Goal: Task Accomplishment & Management: Complete application form

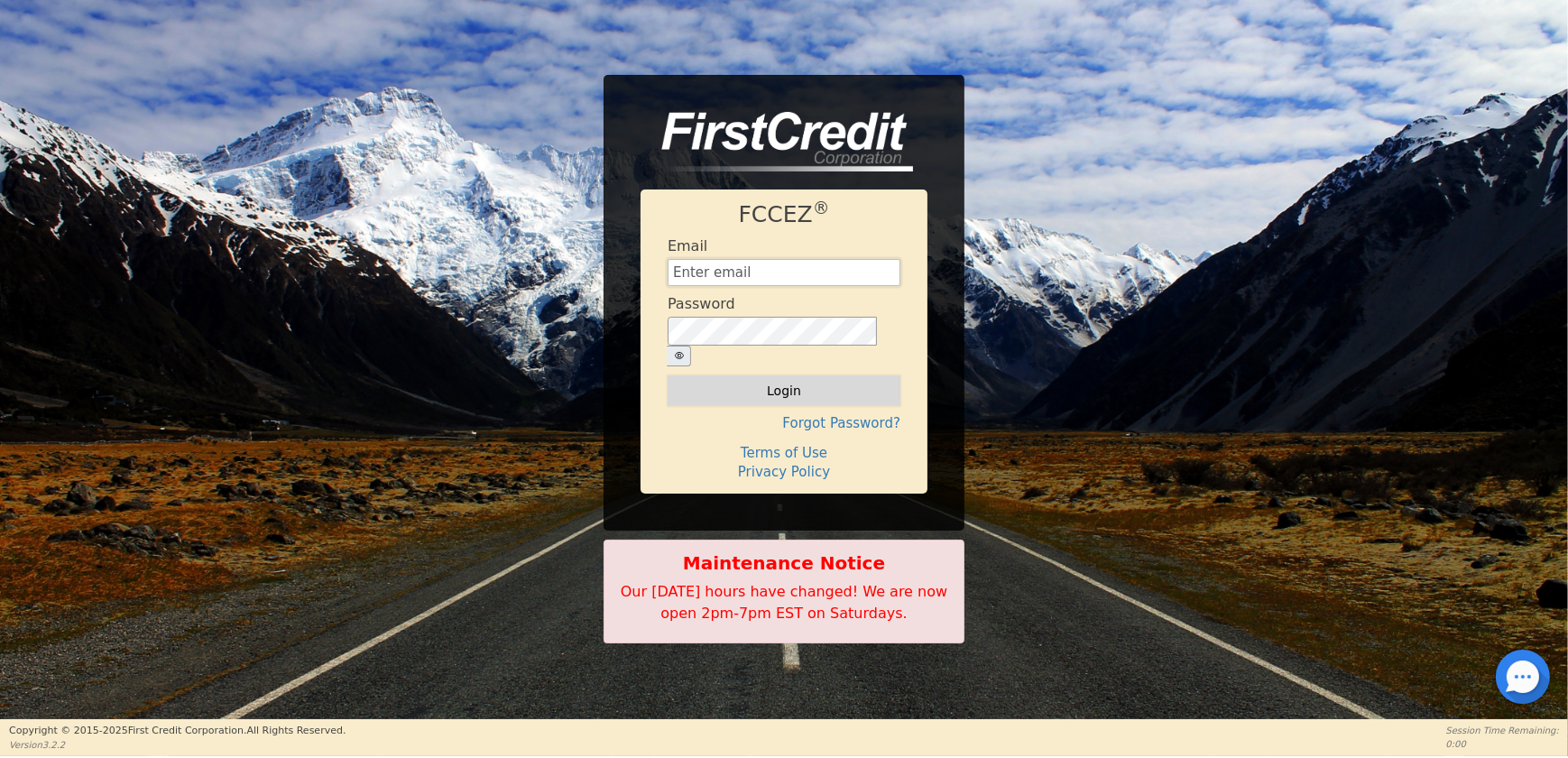
type input "[EMAIL_ADDRESS][DOMAIN_NAME]"
click at [776, 375] on button "Login" at bounding box center [784, 391] width 233 height 31
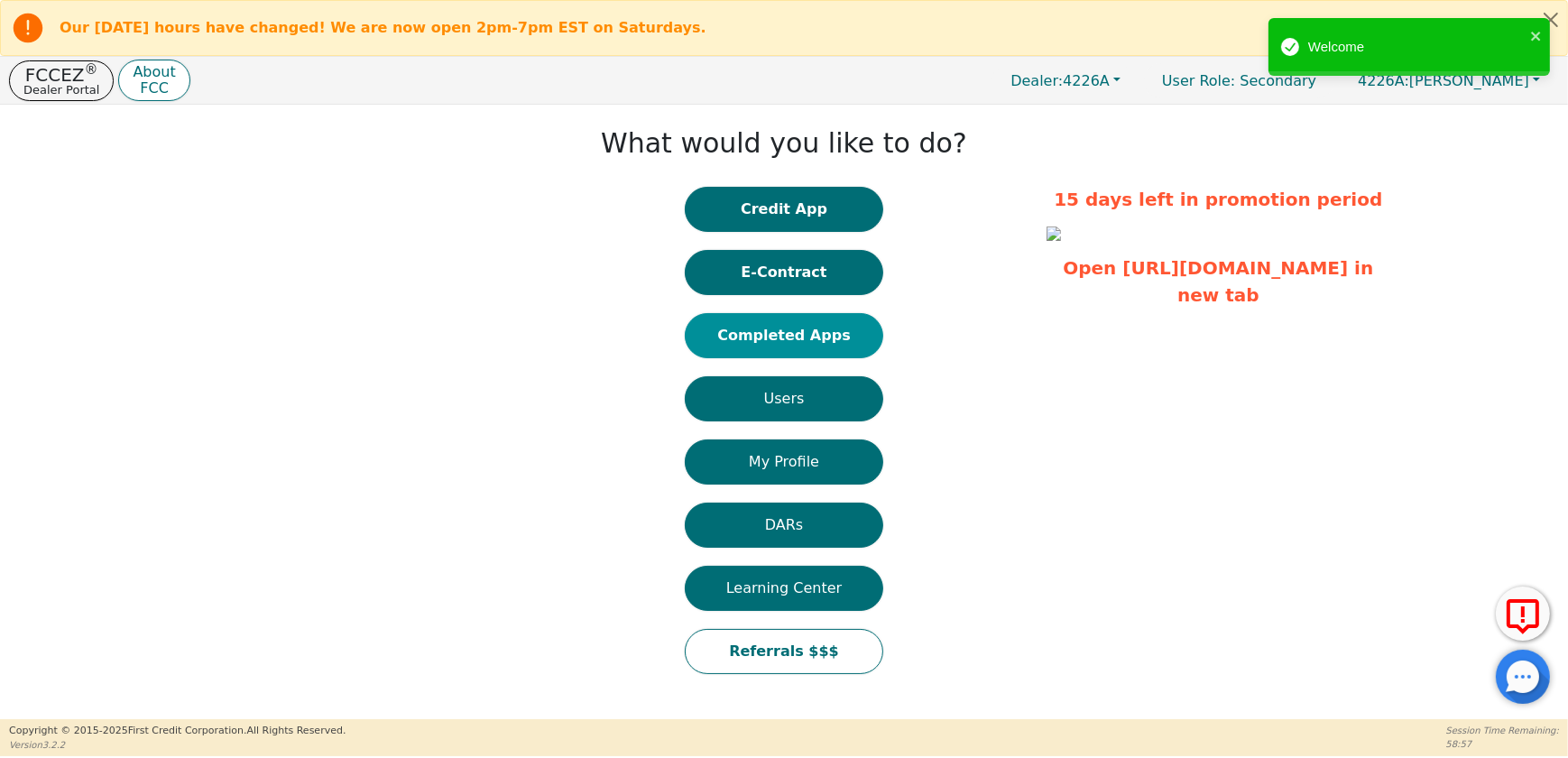
click at [834, 342] on button "Completed Apps" at bounding box center [784, 335] width 198 height 45
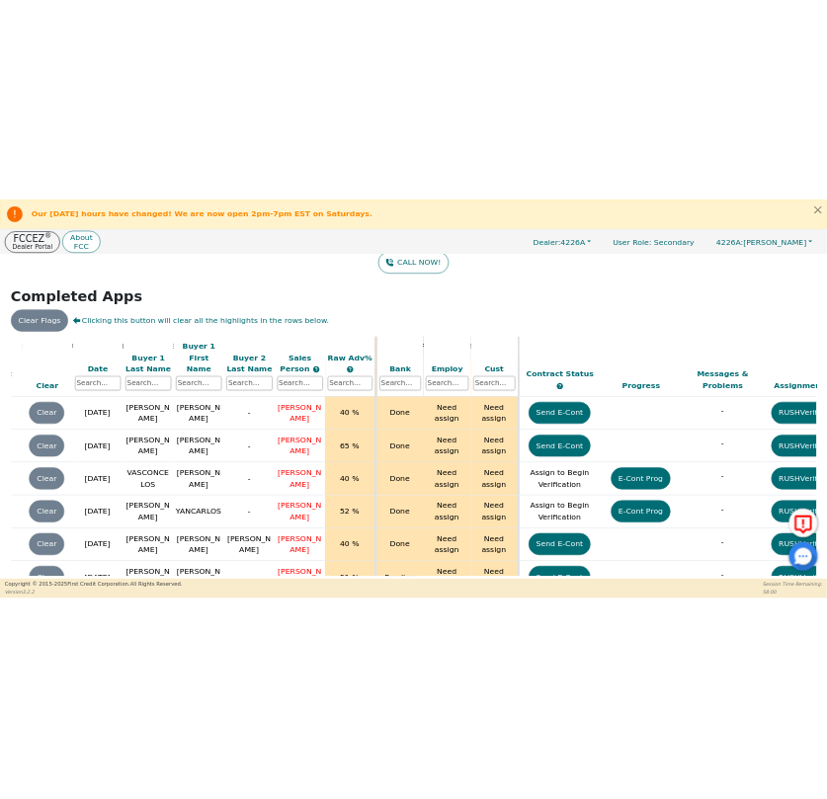
scroll to position [4504, 0]
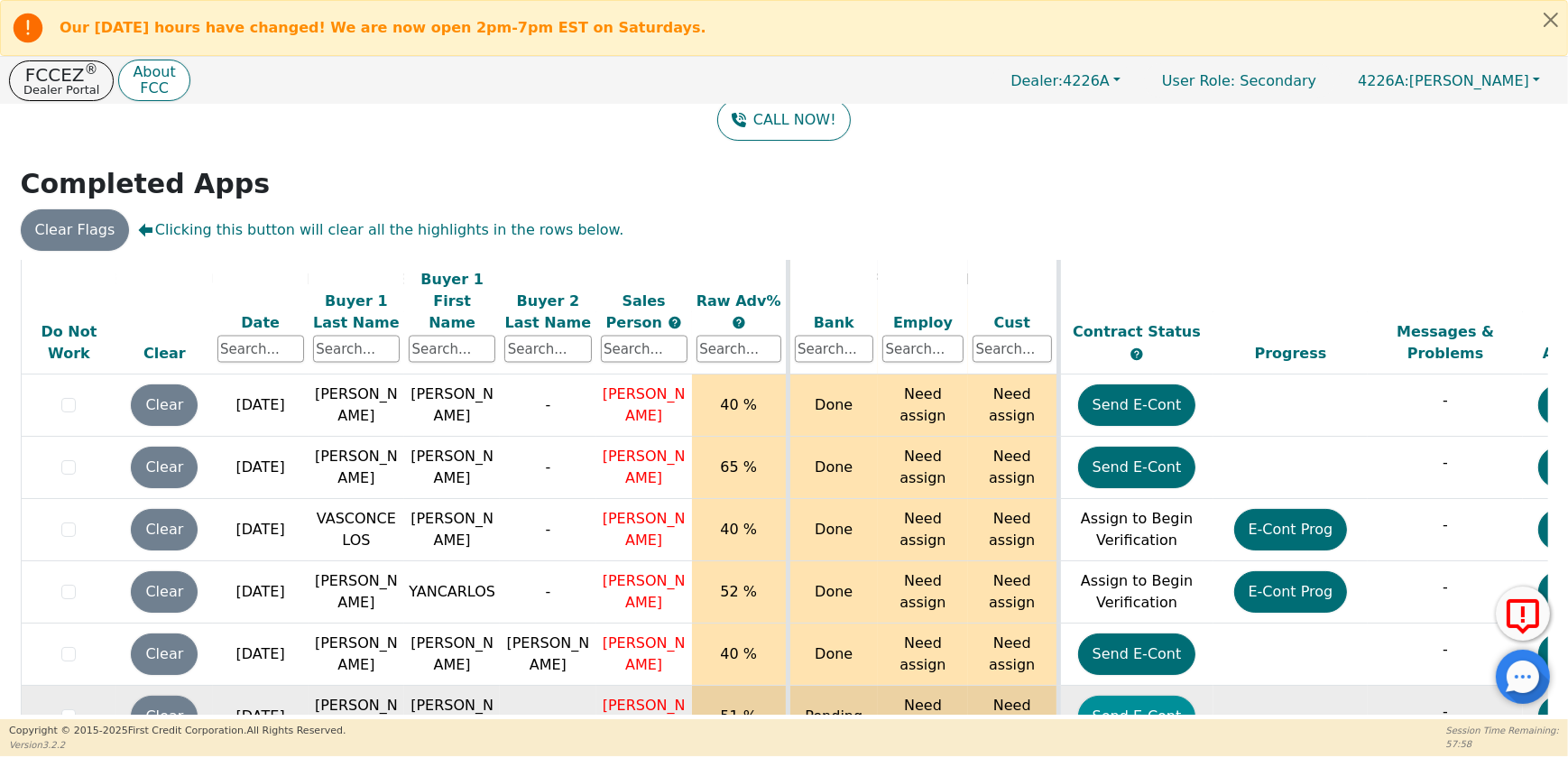
click at [1154, 696] on button "Send E-Cont" at bounding box center [1136, 716] width 118 height 41
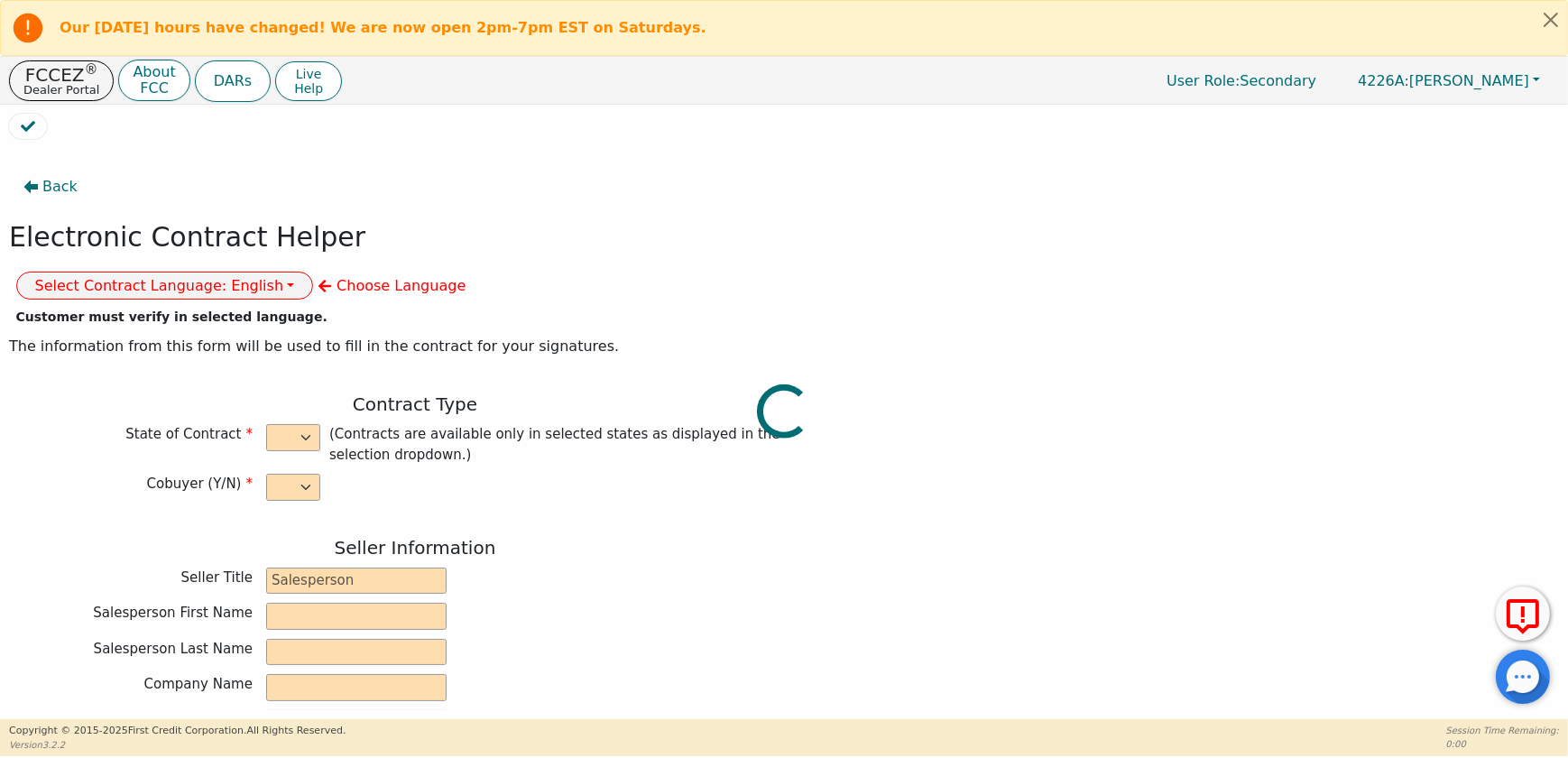
select select "n"
type input "CREDIT ANALYST"
type input "JOSE"
type input "CALDERON"
type input "DIAMOND PERFECT. DBA AQUAFEEL"
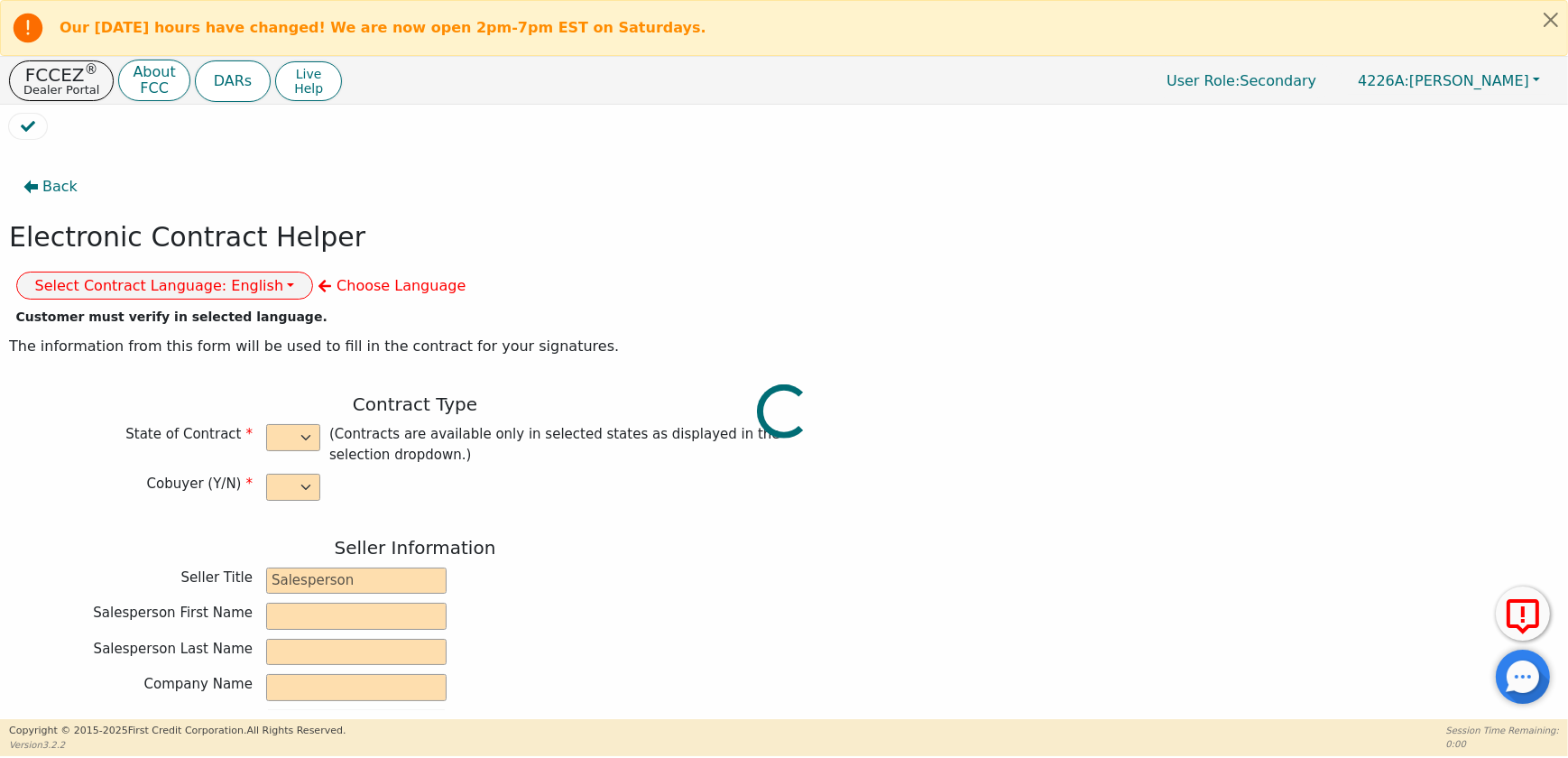
type input "230 CAPCOM AVE STE 103"
type input "WAKE FOREST"
select select "NC"
type input "27587"
type input "JOSE"
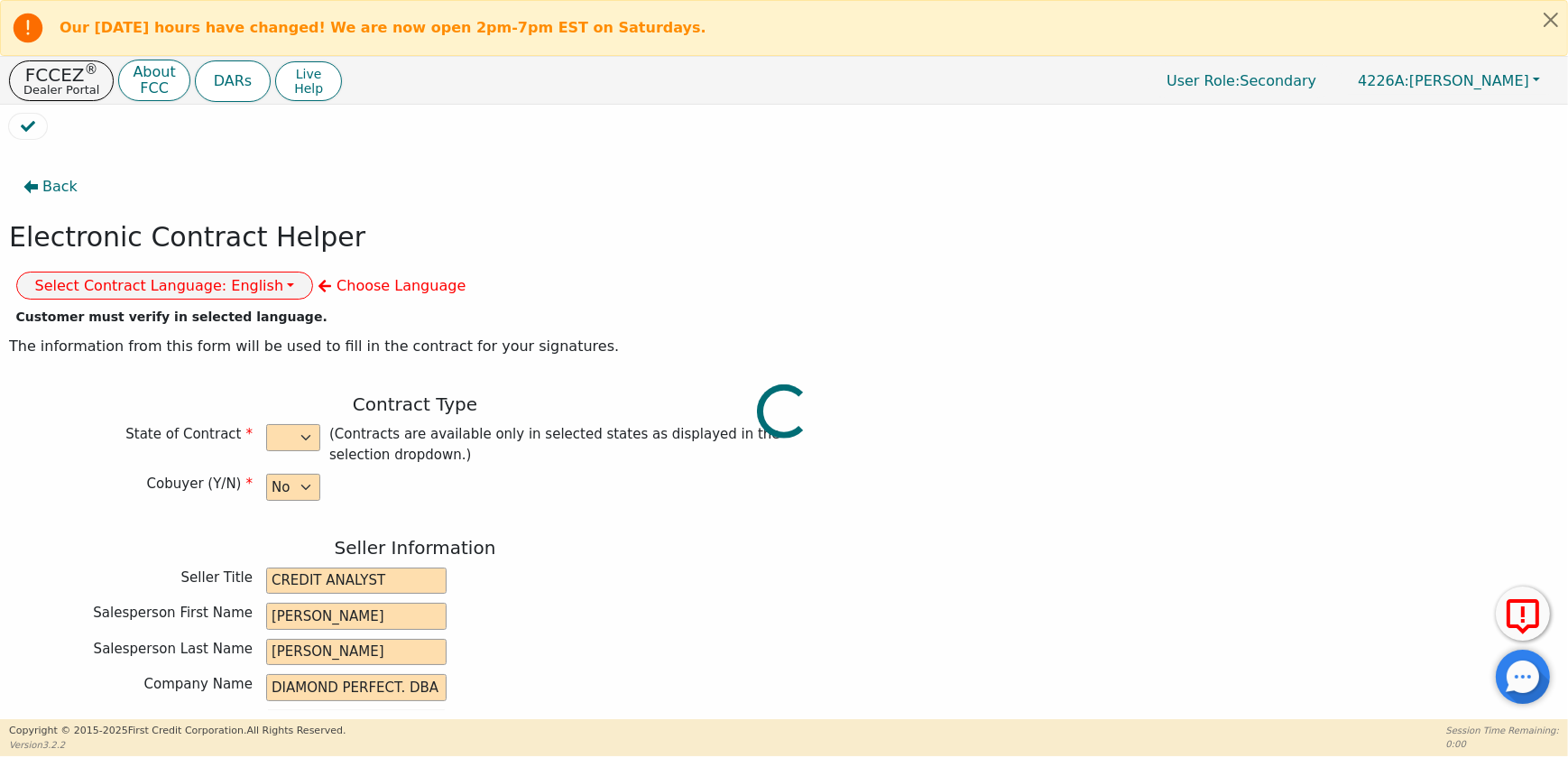
type input "VIVAR"
type input "3898 NW 53 CT"
type input "FORT LAUDERDALE"
select select "FL"
type input "33309"
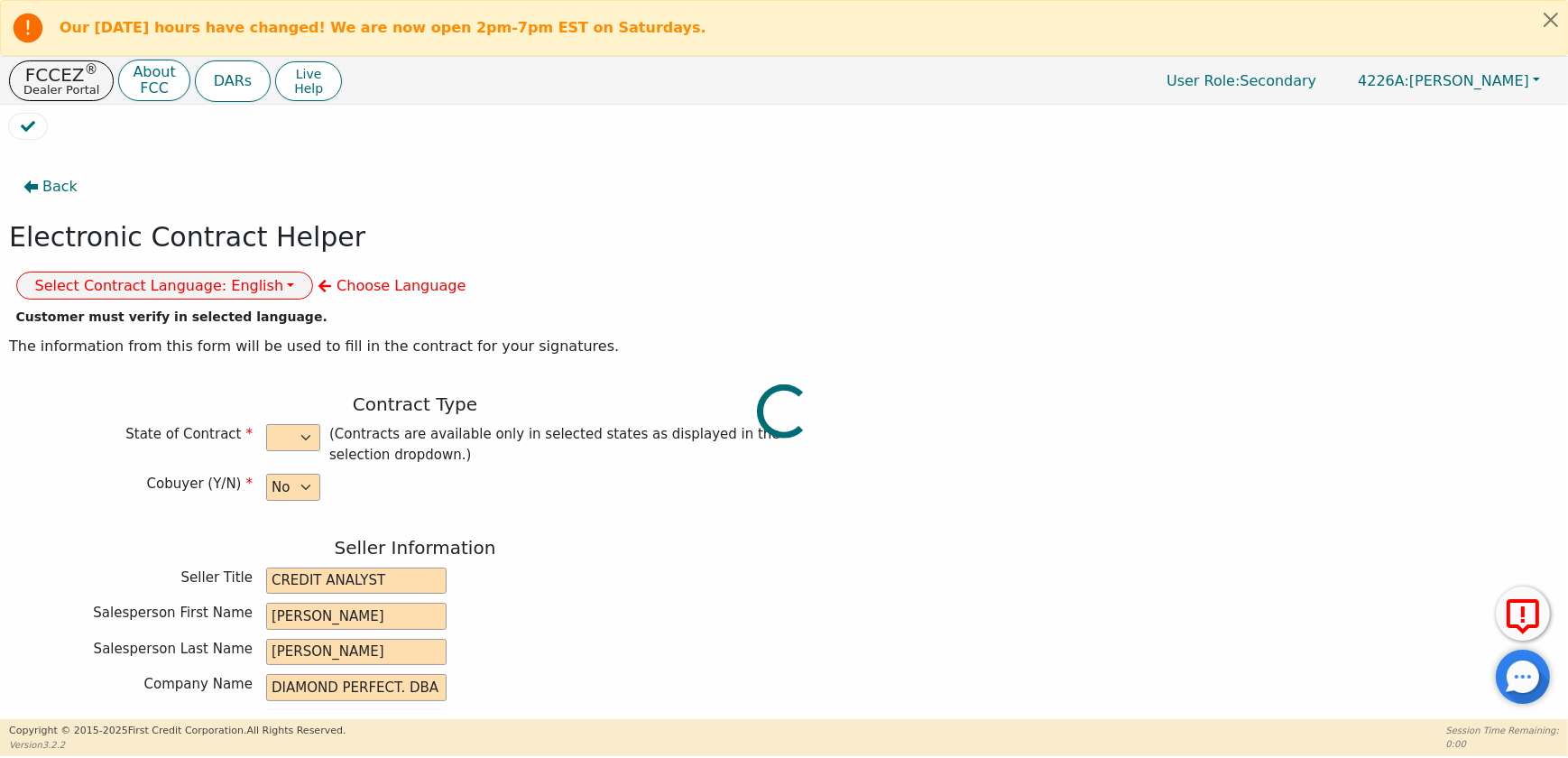
type input "2025-09-16"
type input "10.99"
type input "2025-10-12"
type input "72"
type input "0"
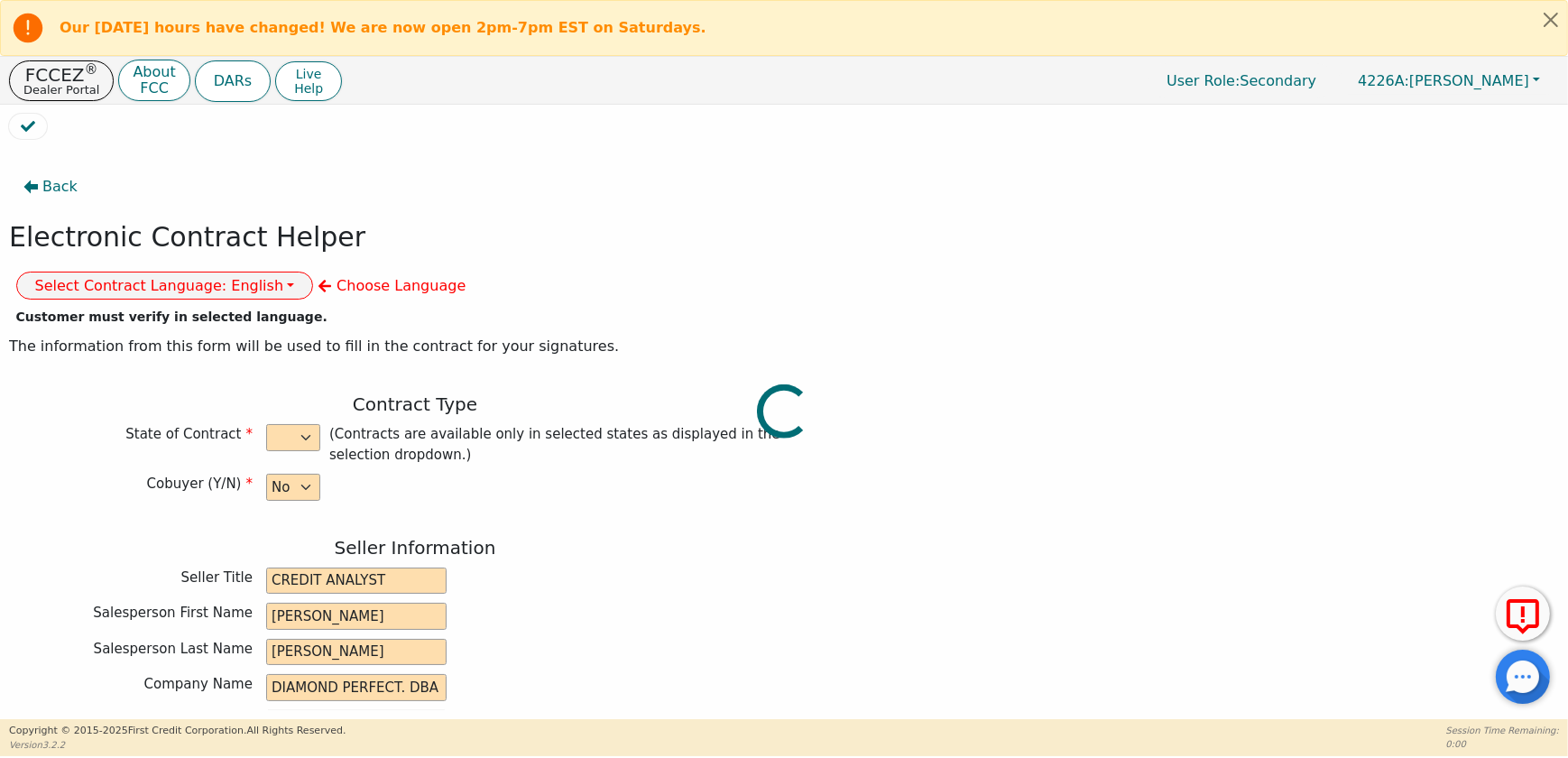
type input "7880180947134"
type input "8790.00"
type input "0.00"
type input "8790.00"
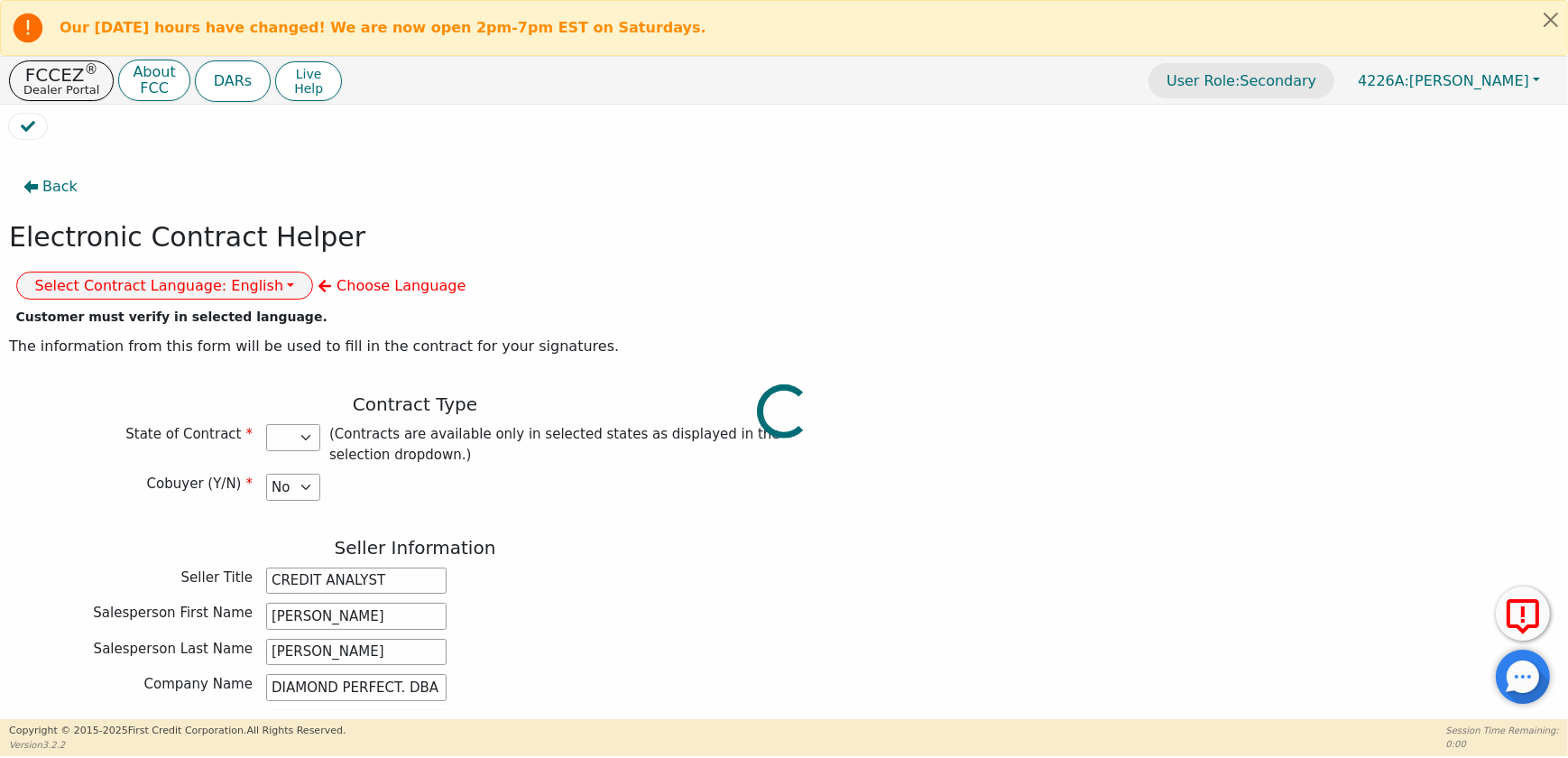
select select "FL"
click at [314, 271] on button "Select Contract Language: English" at bounding box center [165, 285] width 298 height 28
click at [160, 337] on link "Spanish" at bounding box center [89, 349] width 142 height 25
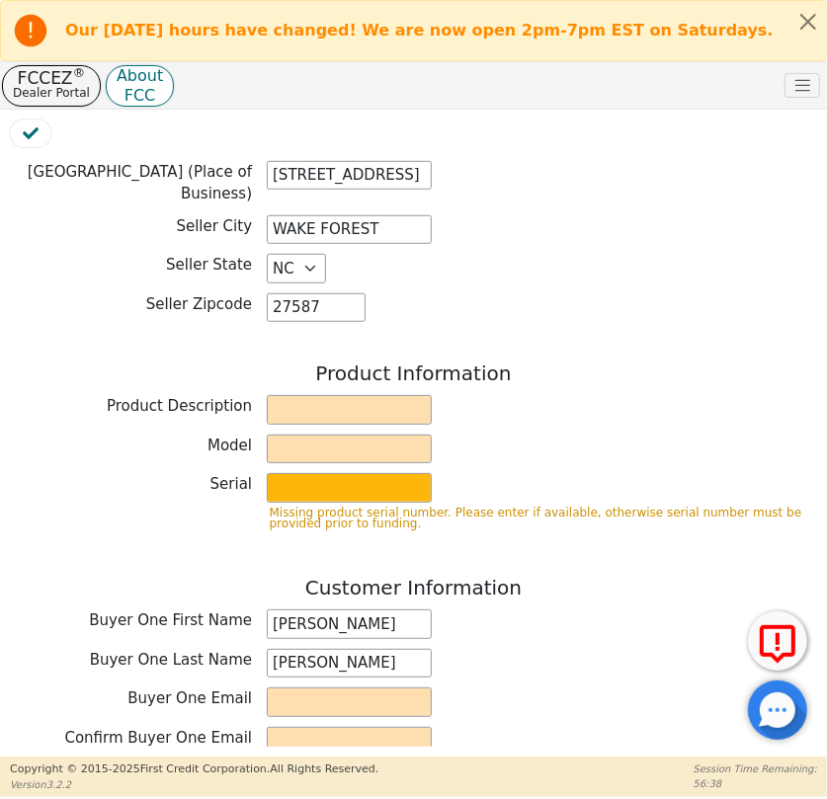
scroll to position [628, 0]
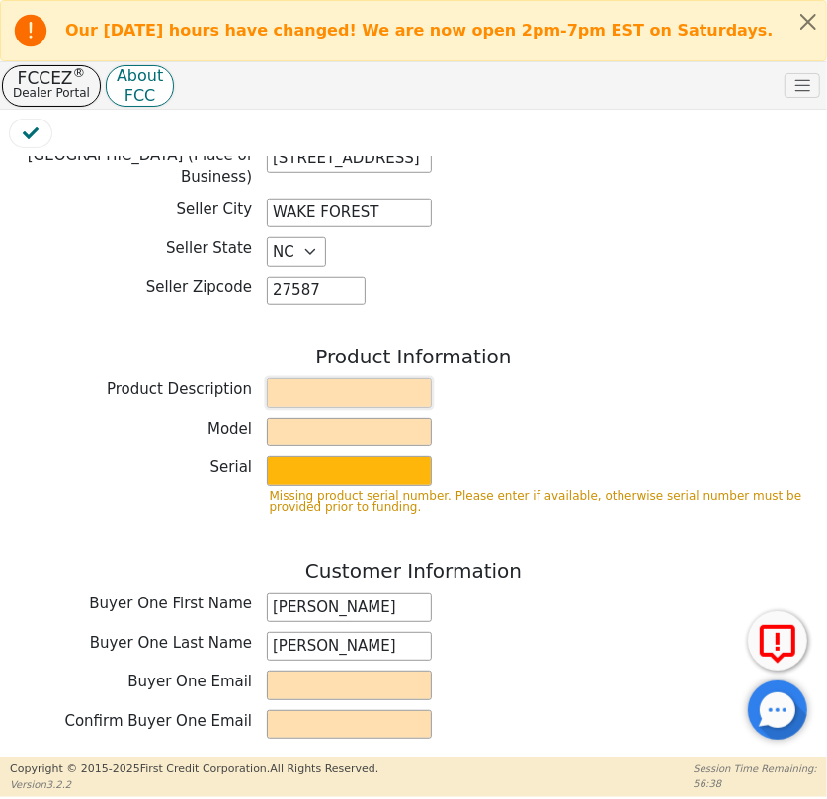
click at [356, 378] on input "text" at bounding box center [349, 393] width 165 height 30
type input "WATER PURIFICATION SYSTEM"
click at [326, 418] on input "text" at bounding box center [349, 433] width 165 height 30
type input "AQUAFEEL SYSTEM"
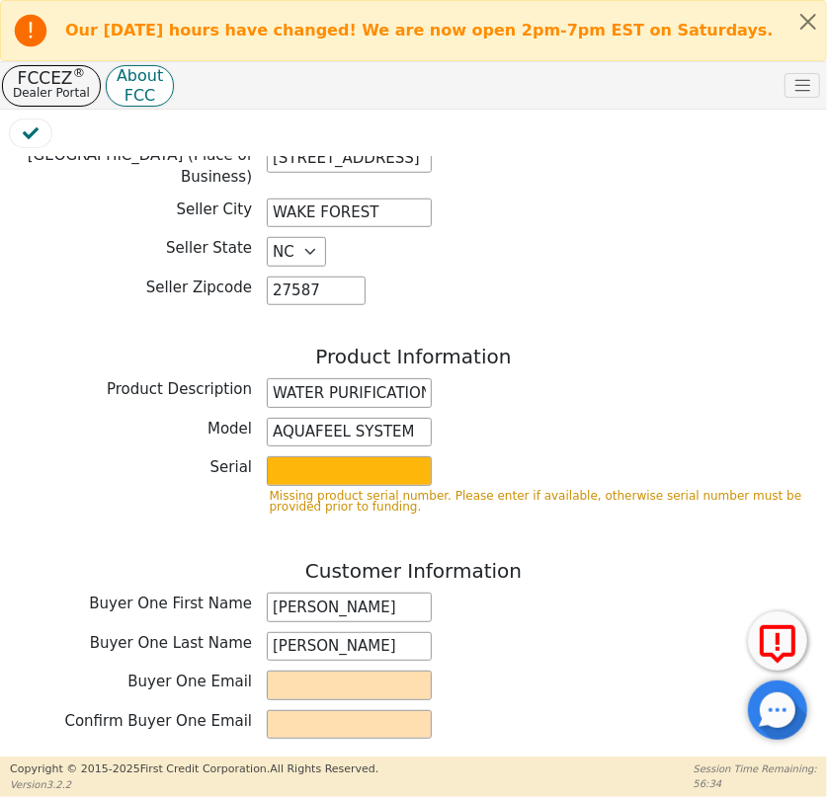
click at [328, 491] on p "Missing product serial number. Please enter if available, otherwise serial numb…" at bounding box center [542, 502] width 545 height 22
click at [323, 463] on input "text" at bounding box center [349, 471] width 165 height 30
type input "W525"
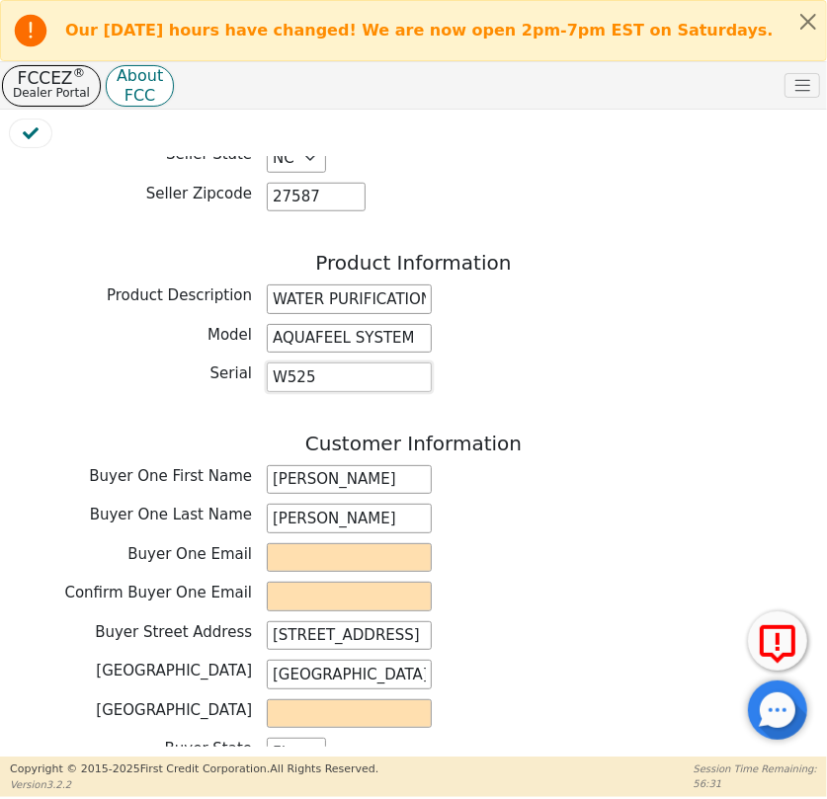
scroll to position [808, 0]
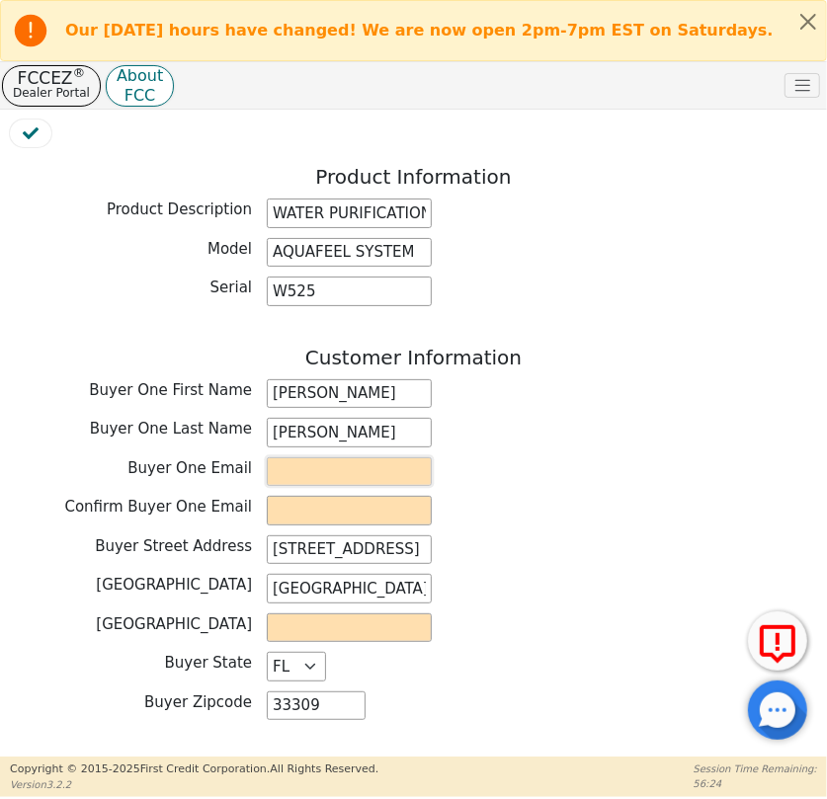
click at [331, 457] on input "email" at bounding box center [349, 472] width 165 height 30
paste input "Vivar555@gmail.com"
type input "Vivar555@gmail.com"
click at [344, 499] on input "email" at bounding box center [349, 511] width 165 height 30
paste input "Vivar555@gmail.com"
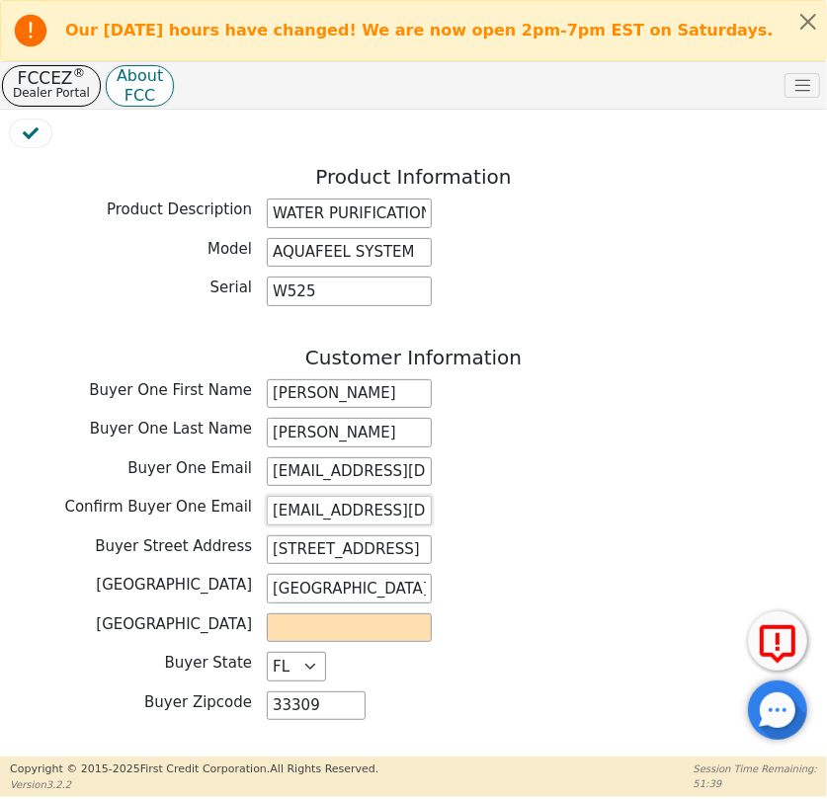
type input "Vivar555@gmail.com"
click at [558, 509] on div "Confirm Buyer One Email Vivar555@gmail.com" at bounding box center [413, 511] width 807 height 30
click at [400, 613] on input "text" at bounding box center [349, 628] width 165 height 30
drag, startPoint x: 389, startPoint y: 535, endPoint x: 269, endPoint y: 533, distance: 120.5
click at [269, 535] on input "3898 NW 53 CT" at bounding box center [349, 550] width 165 height 30
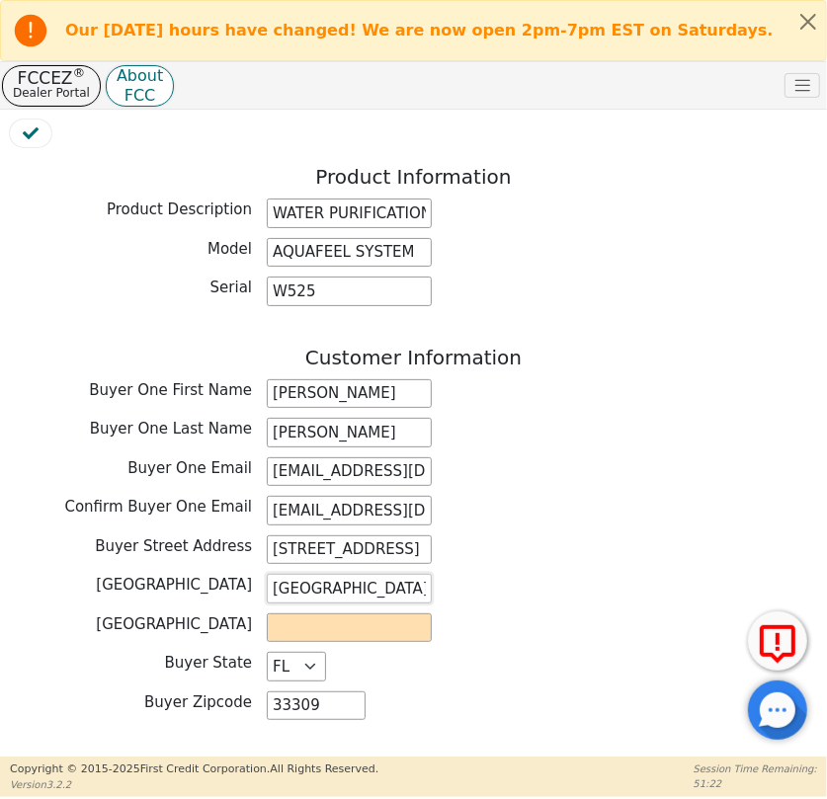
drag, startPoint x: 414, startPoint y: 575, endPoint x: 265, endPoint y: 569, distance: 149.3
click at [267, 574] on input "FORT LAUDERDALE" at bounding box center [349, 589] width 165 height 30
click at [314, 613] on input "text" at bounding box center [349, 628] width 165 height 30
type input "BROWARD"
click at [476, 657] on div "Buyer State AK AL AR AZ CA CO CT DC DE FL GA HI IA ID IL IN KS KY LA MA MD ME M…" at bounding box center [413, 667] width 807 height 30
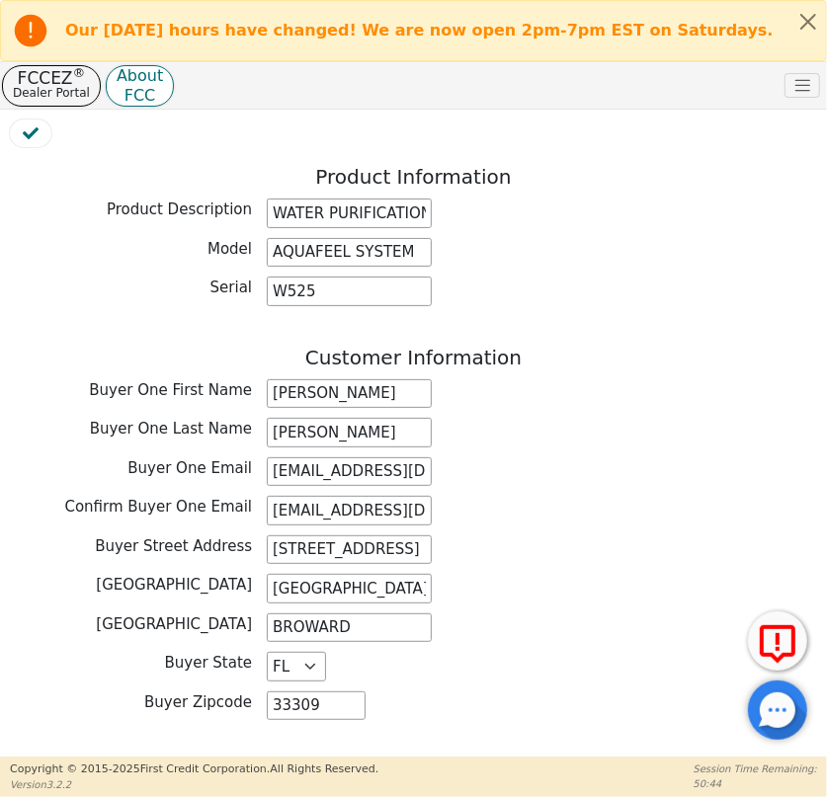
scroll to position [1166, 0]
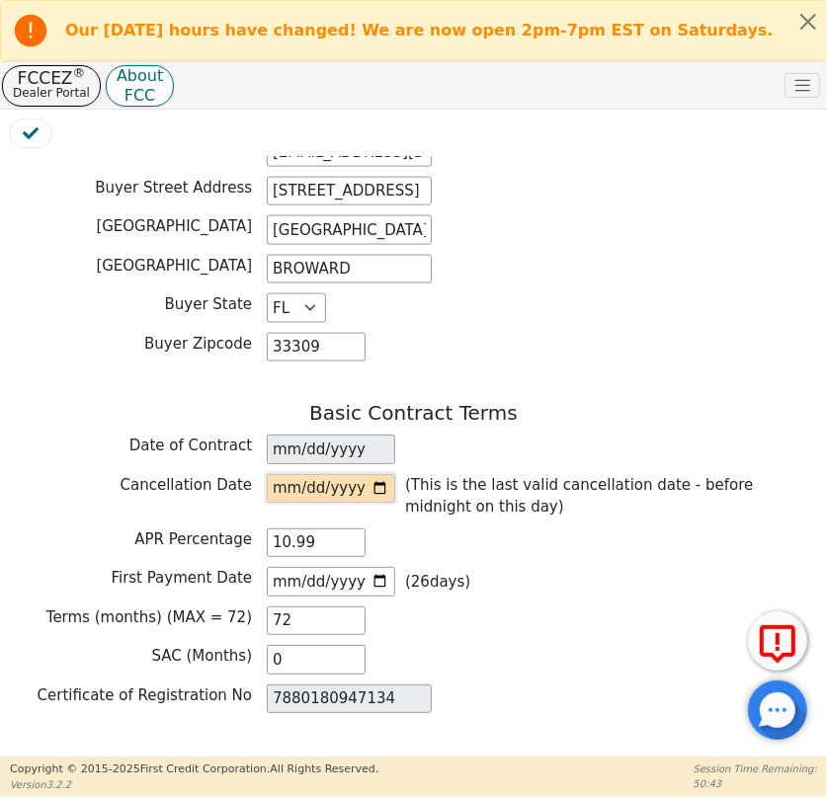
click at [387, 474] on input "date" at bounding box center [331, 489] width 128 height 30
click at [374, 474] on input "date" at bounding box center [331, 489] width 128 height 30
click at [379, 474] on input "date" at bounding box center [331, 489] width 128 height 30
type input "2025-09-19"
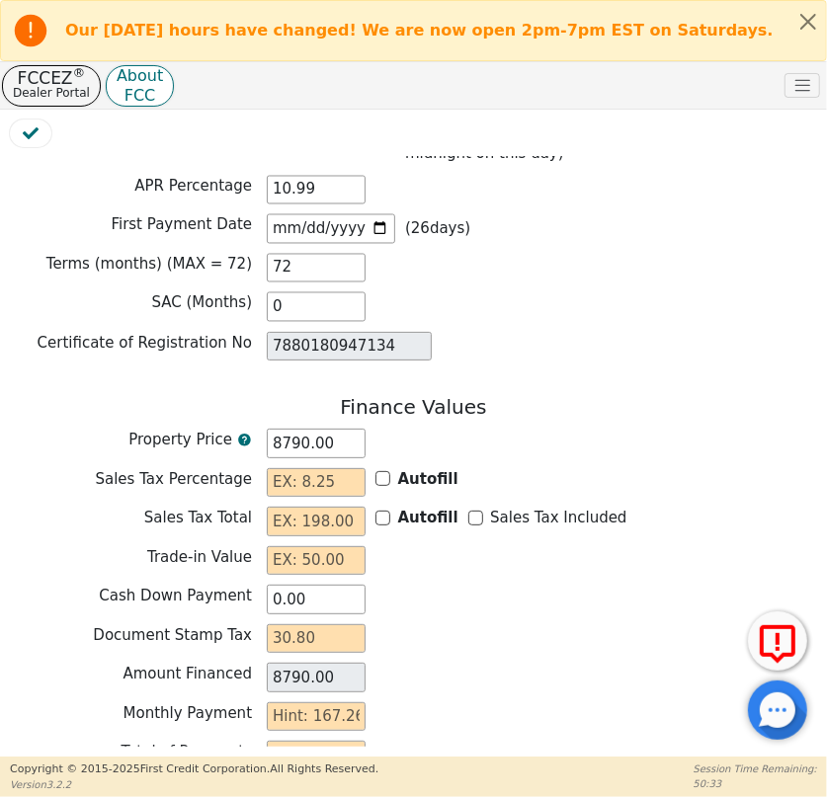
scroll to position [1526, 0]
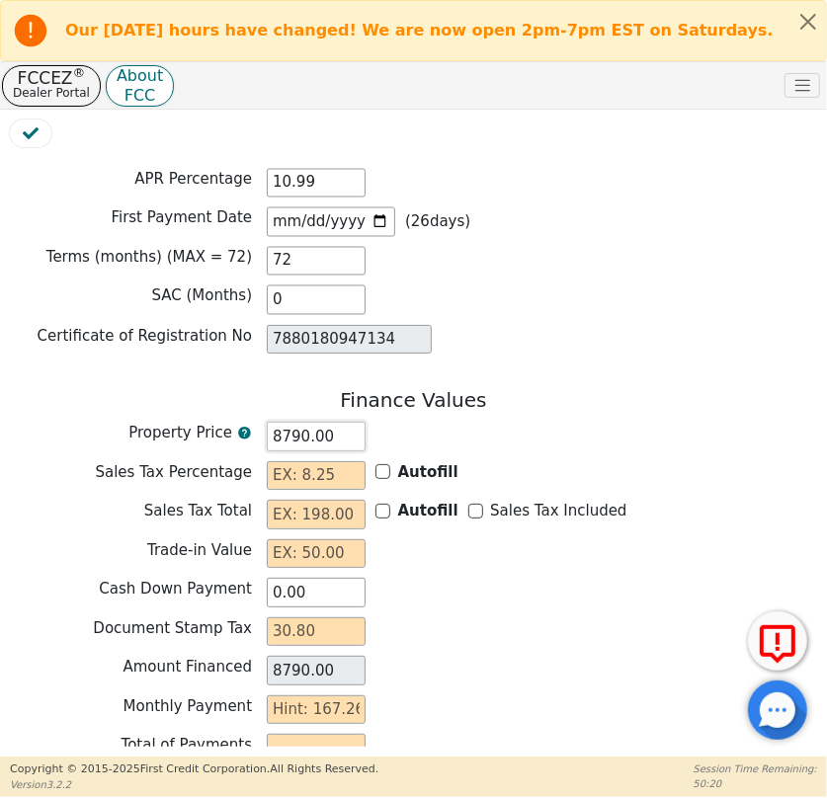
drag, startPoint x: 341, startPoint y: 430, endPoint x: 286, endPoint y: 429, distance: 54.3
click at [286, 429] on input "8790.00" at bounding box center [316, 437] width 99 height 30
type input "875"
type input "875.00"
type input "8752"
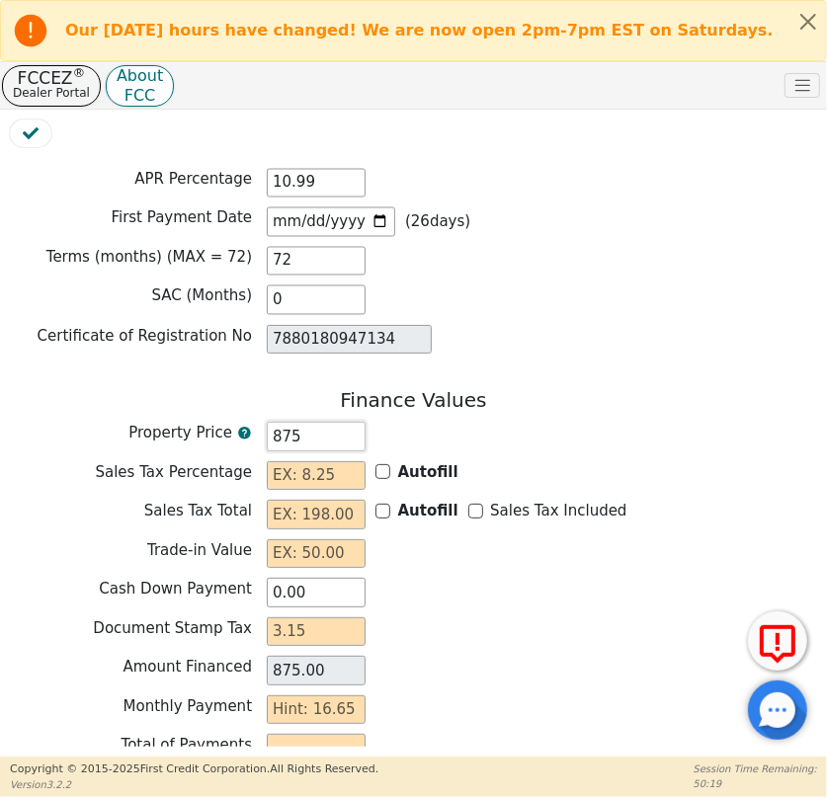
type input "8752.00"
type input "875"
type input "875.00"
type input "8759"
type input "8759.00"
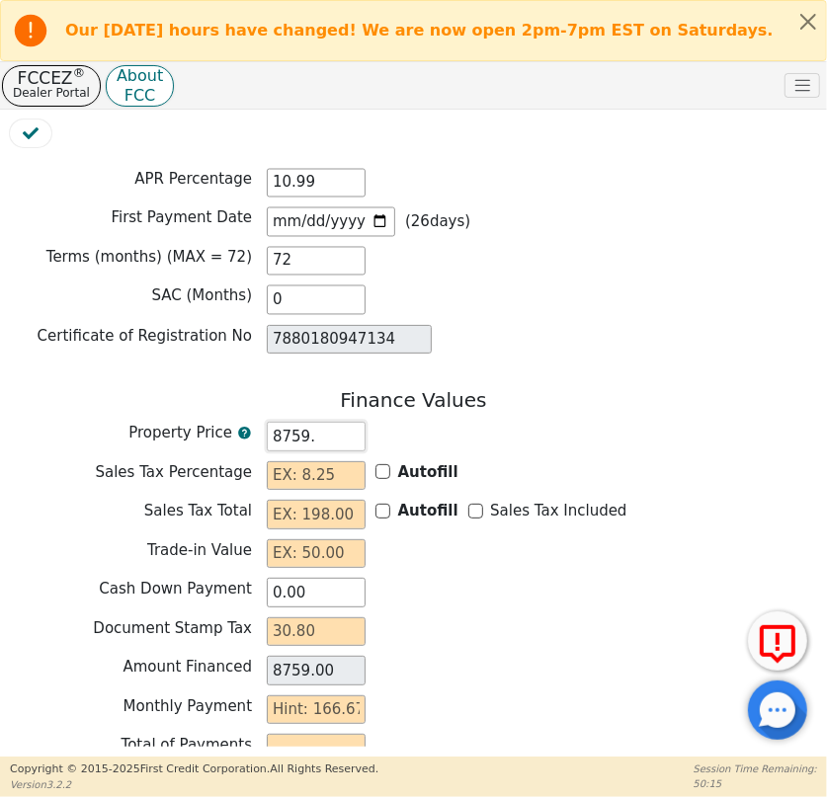
type input "8759.2"
type input "8759.20"
click at [403, 546] on div "Trade-in Value" at bounding box center [413, 554] width 807 height 30
click at [324, 461] on input "text" at bounding box center [316, 476] width 99 height 30
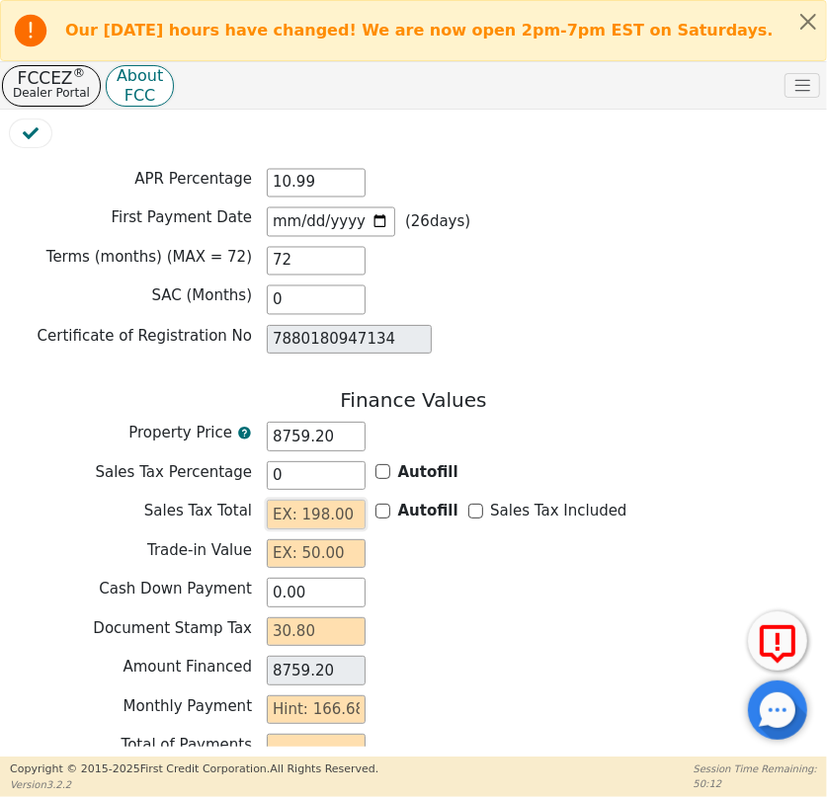
type input "0.00"
type input "3"
type input "8762.20"
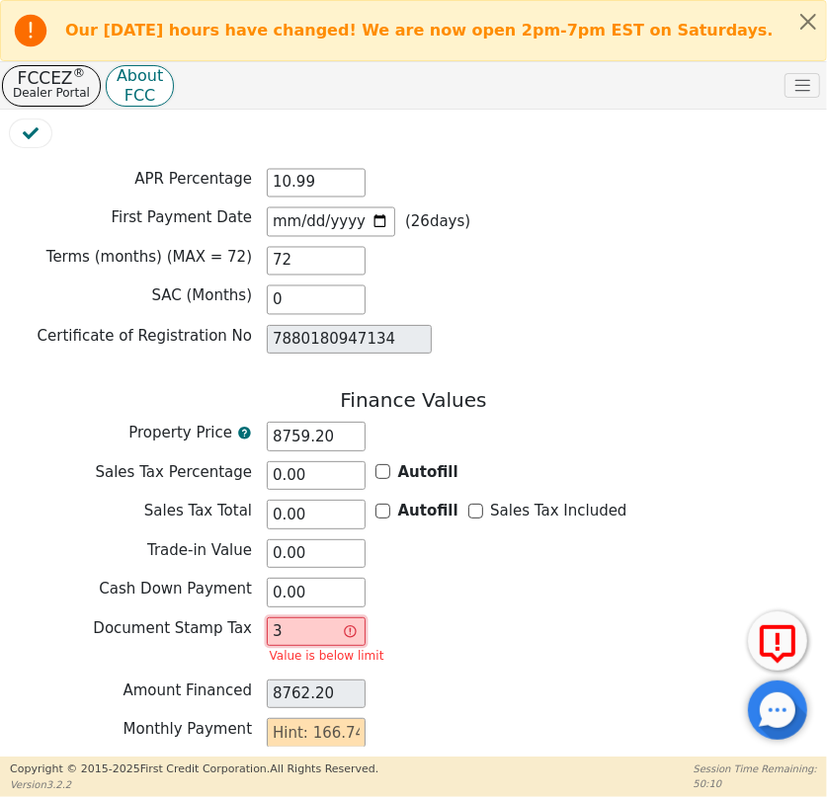
type input "30"
type input "8789.20"
type input "30.8"
type input "8790.00"
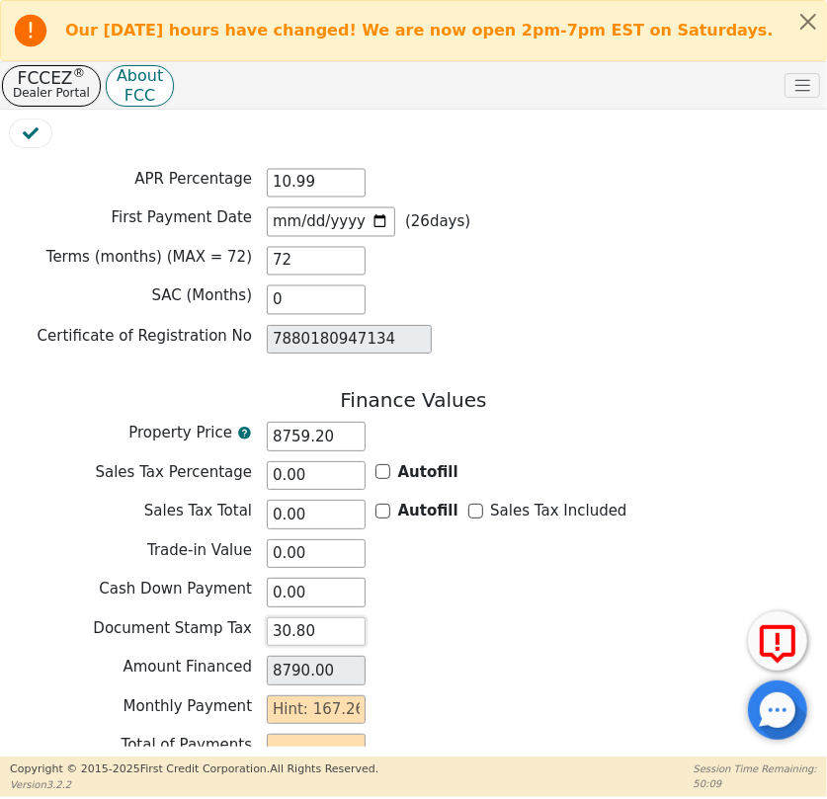
type input "30.80"
type input "1"
type input "72.00"
type input "16"
type input "1152.00"
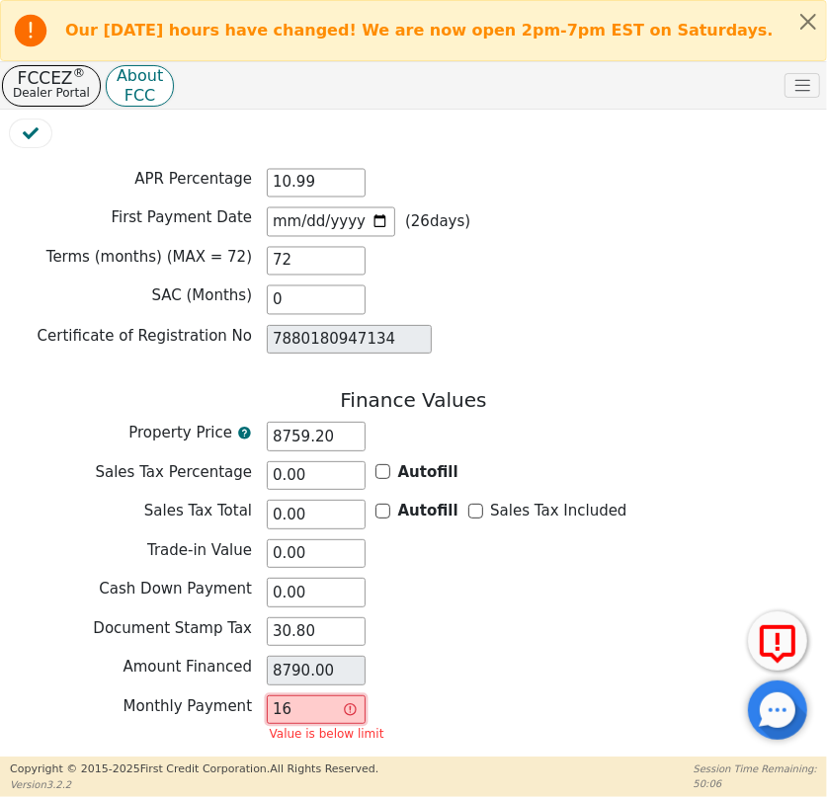
type input "167"
type input "12024.00"
type input "167.2"
type input "12038.40"
type input "167.26"
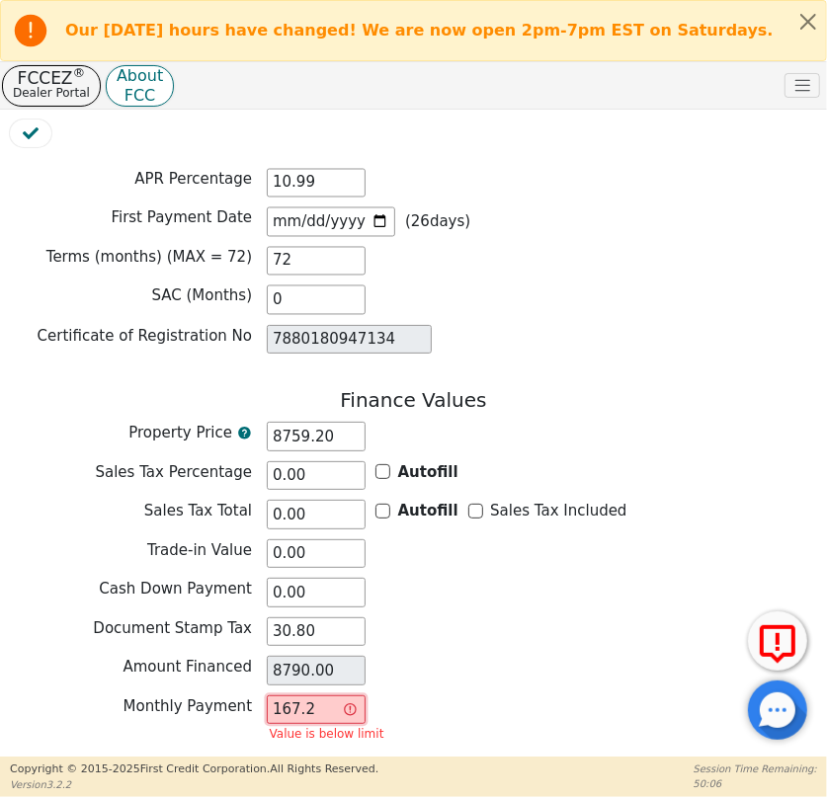
type input "12042.72"
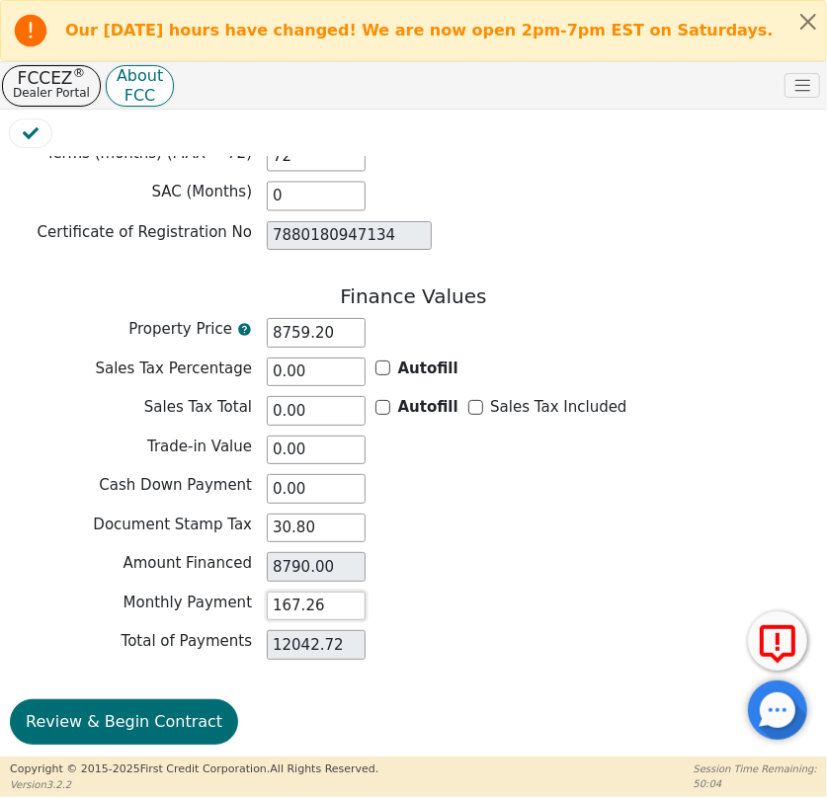
scroll to position [1642, 0]
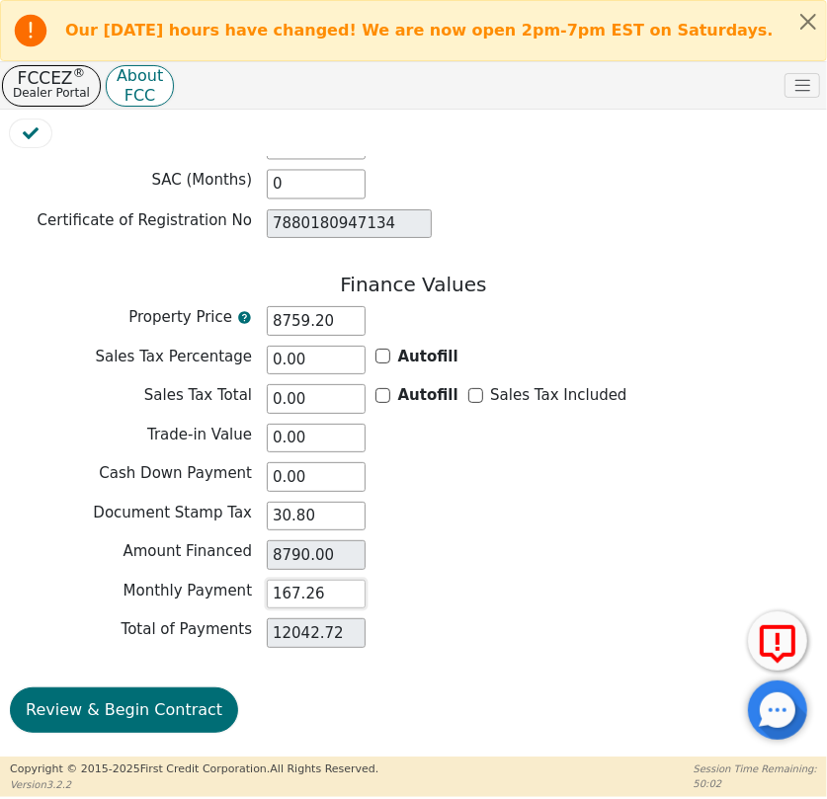
type input "167.26"
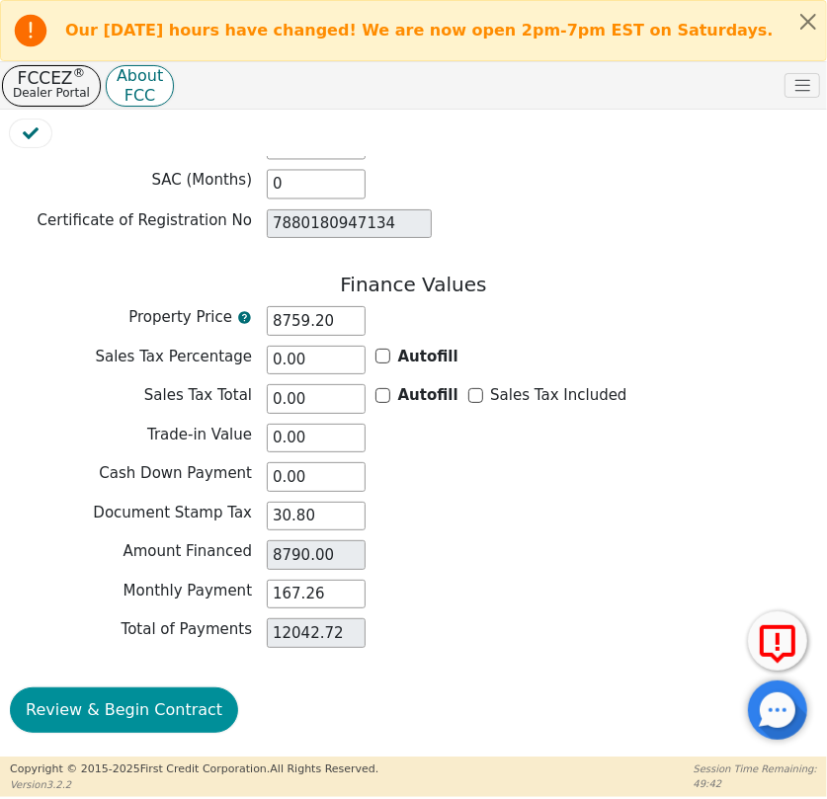
click at [116, 701] on button "Review & Begin Contract" at bounding box center [124, 709] width 228 height 45
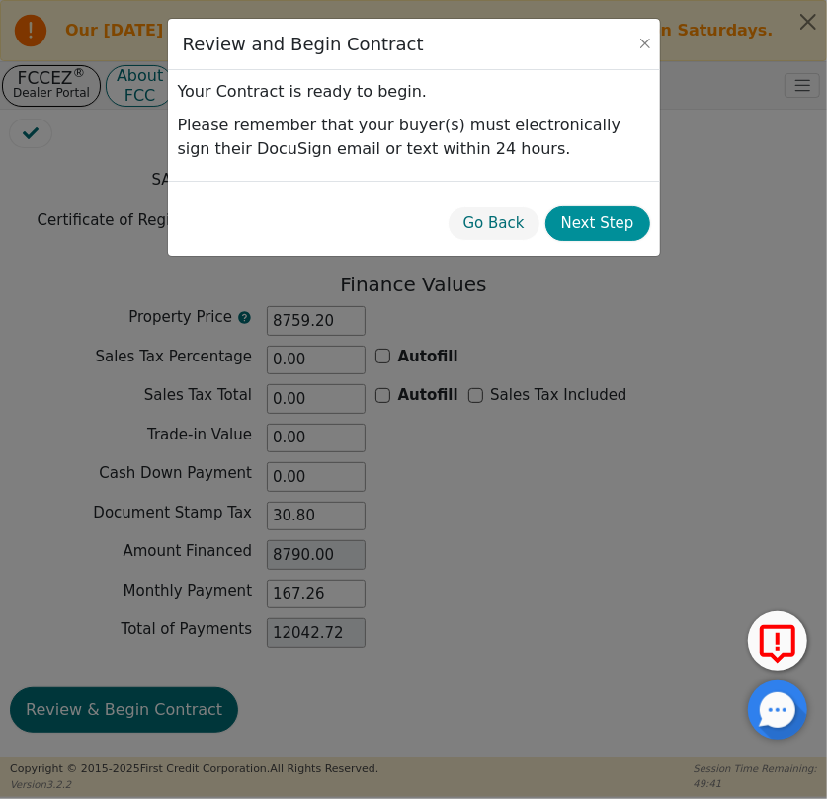
click at [596, 230] on button "Next Step" at bounding box center [597, 223] width 105 height 35
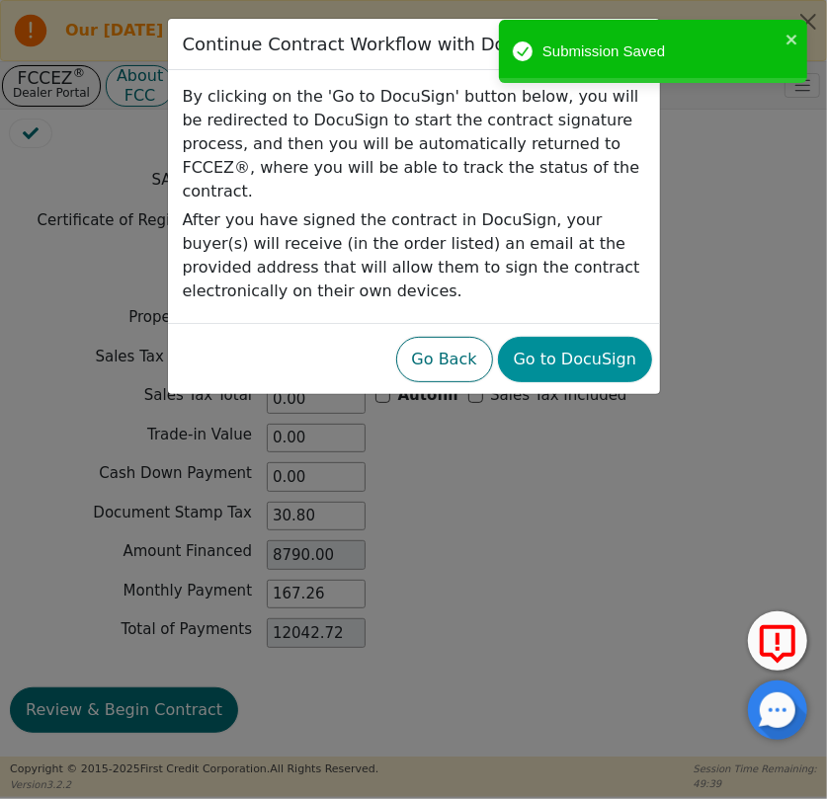
click at [605, 342] on button "Go to DocuSign" at bounding box center [575, 359] width 154 height 45
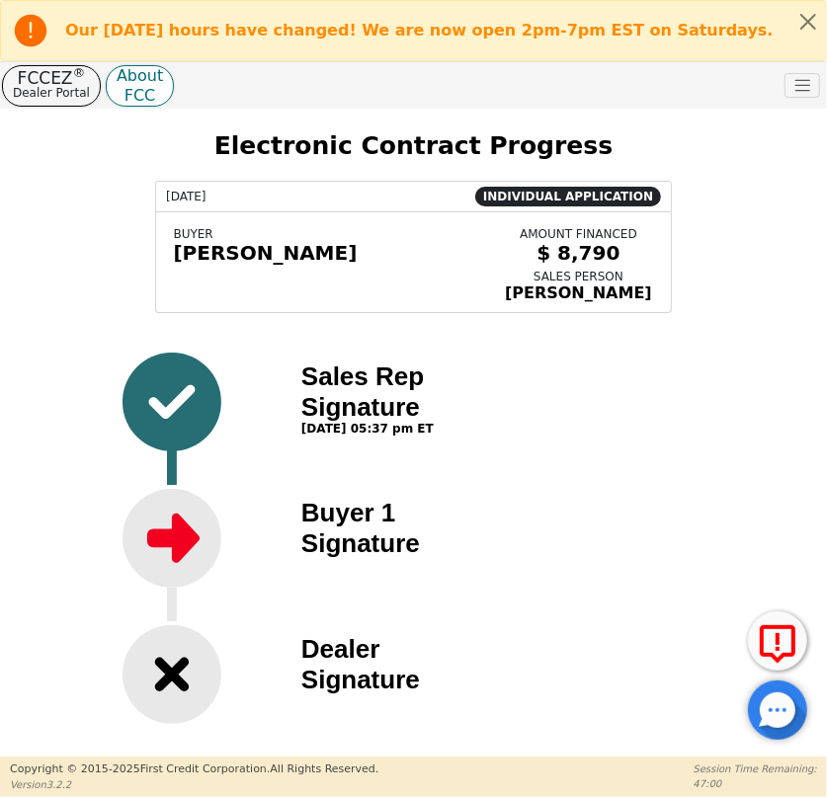
scroll to position [93, 0]
